Goal: Task Accomplishment & Management: Use online tool/utility

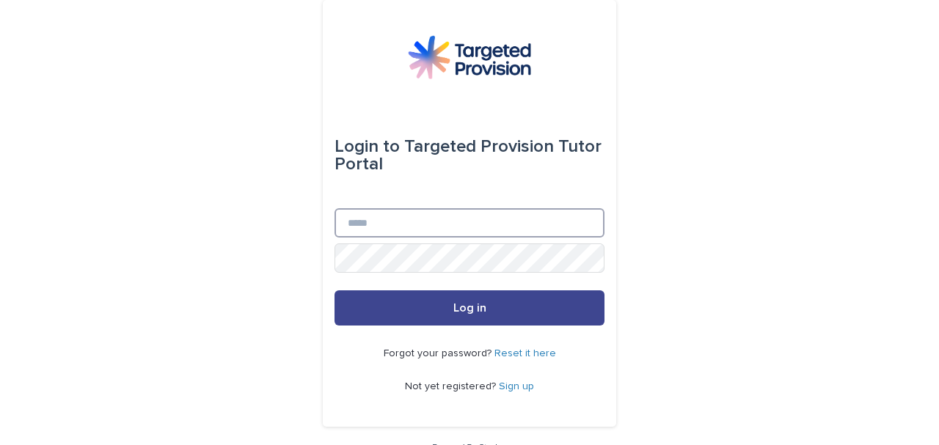
type input "**********"
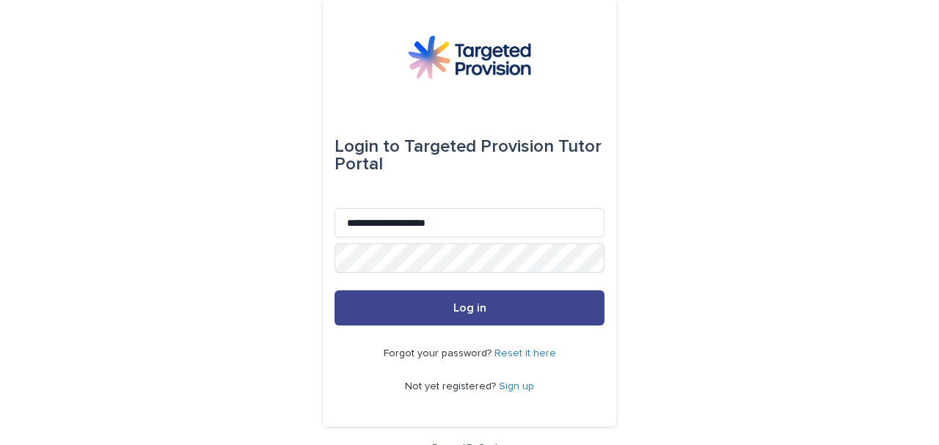
click at [489, 311] on button "Log in" at bounding box center [470, 308] width 270 height 35
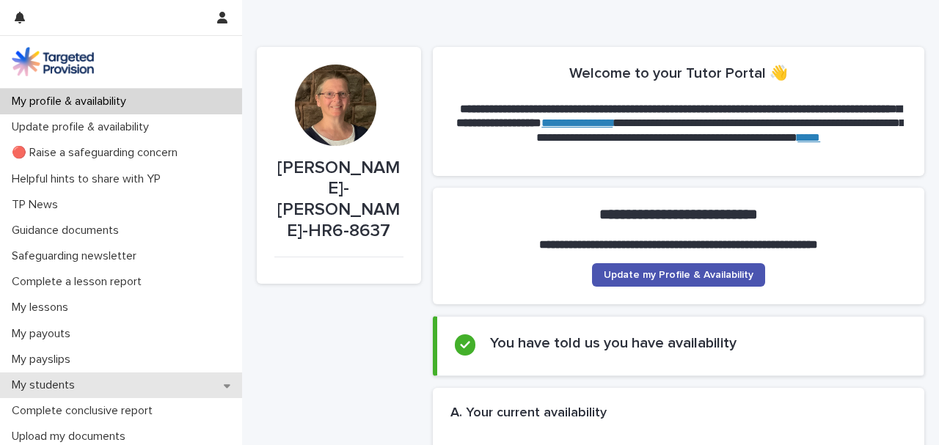
click at [116, 386] on div "My students" at bounding box center [121, 386] width 242 height 26
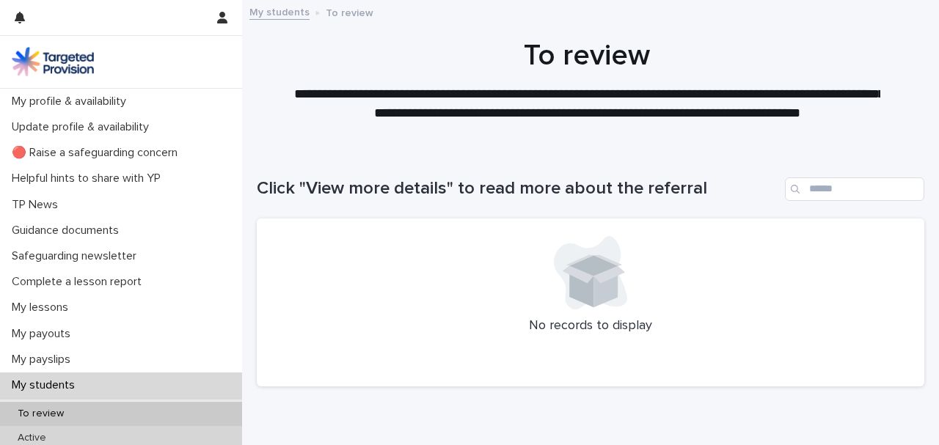
click at [59, 438] on div "Active" at bounding box center [121, 438] width 242 height 24
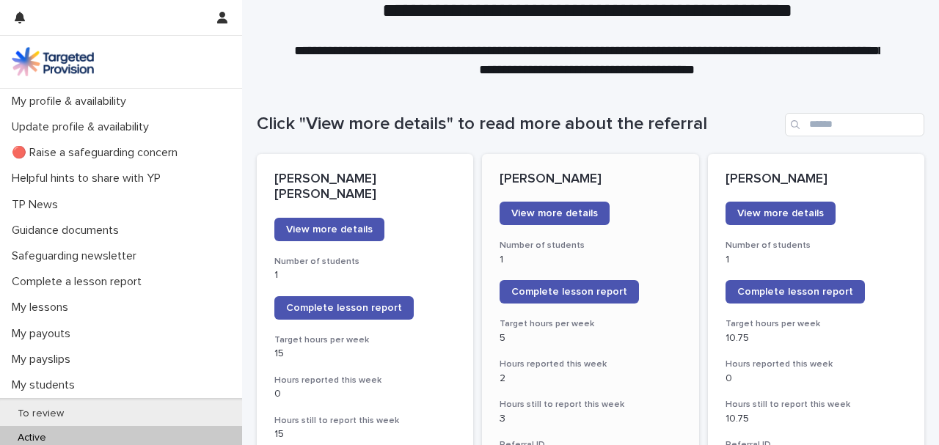
scroll to position [147, 0]
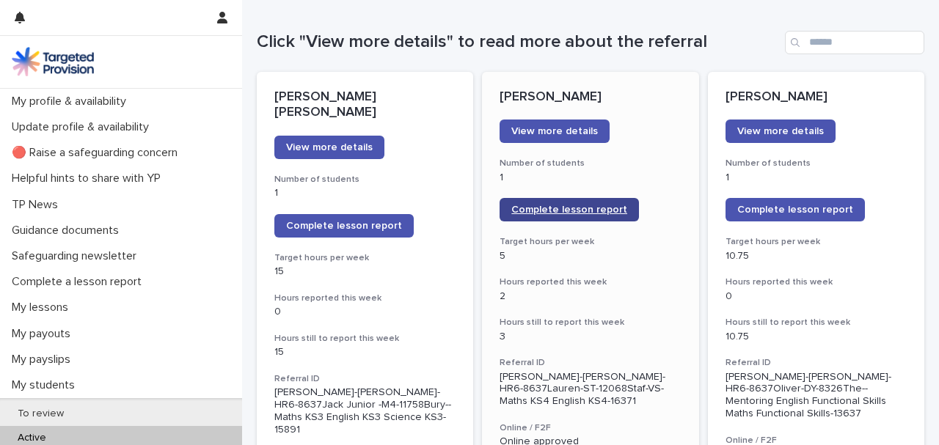
click at [544, 209] on span "Complete lesson report" at bounding box center [569, 210] width 116 height 10
